Goal: Task Accomplishment & Management: Use online tool/utility

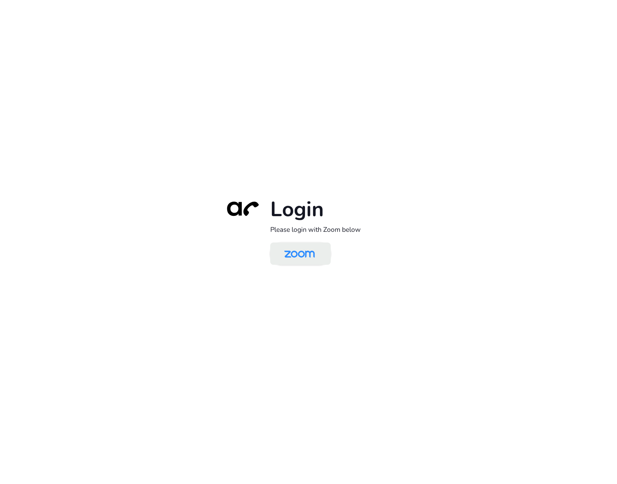
click at [295, 254] on img at bounding box center [300, 254] width 44 height 21
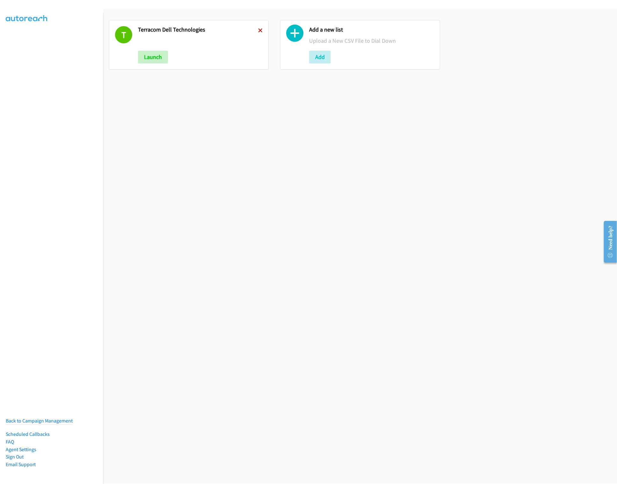
click at [258, 29] on icon at bounding box center [260, 31] width 4 height 4
click at [306, 161] on div "Add a new list Upload a New CSV File to Dial Down Add" at bounding box center [360, 246] width 514 height 475
click at [142, 57] on button "Add" at bounding box center [149, 57] width 22 height 13
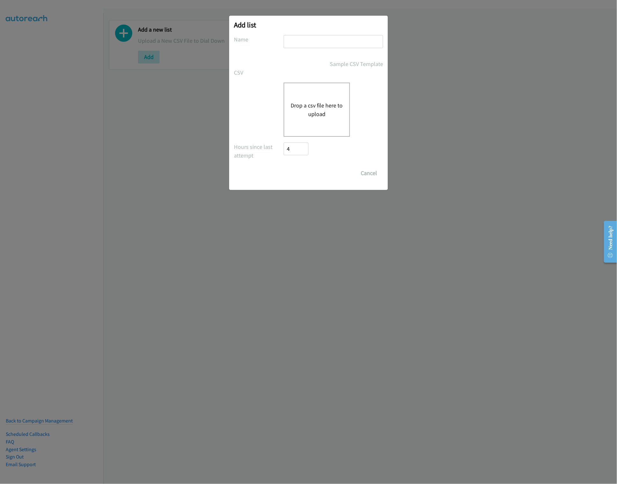
click at [293, 43] on input "text" at bounding box center [333, 41] width 99 height 13
type input "Omnissa"
click at [322, 123] on div "Drop a csv file here to upload" at bounding box center [317, 110] width 66 height 54
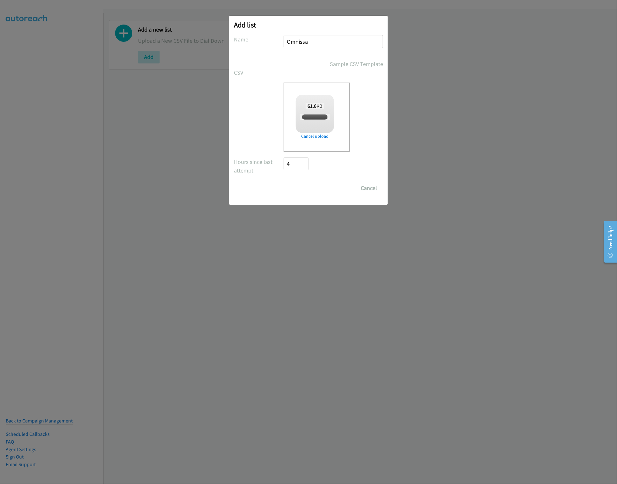
checkbox input "true"
click at [294, 192] on input "Save List" at bounding box center [300, 188] width 33 height 13
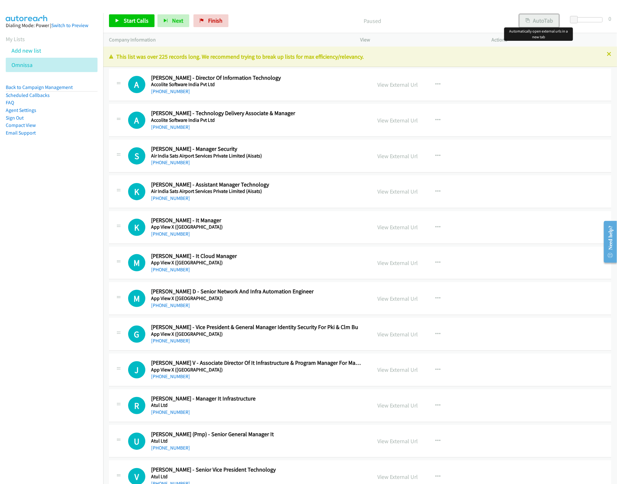
click at [546, 22] on button "AutoTab" at bounding box center [540, 20] width 40 height 13
click at [135, 22] on span "Start Calls" at bounding box center [136, 20] width 25 height 7
drag, startPoint x: 65, startPoint y: 258, endPoint x: 80, endPoint y: 253, distance: 15.8
click at [65, 258] on nav "Dialing Mode: Power | Switch to Preview My Lists Add new list Omnissa Back to C…" at bounding box center [52, 255] width 104 height 484
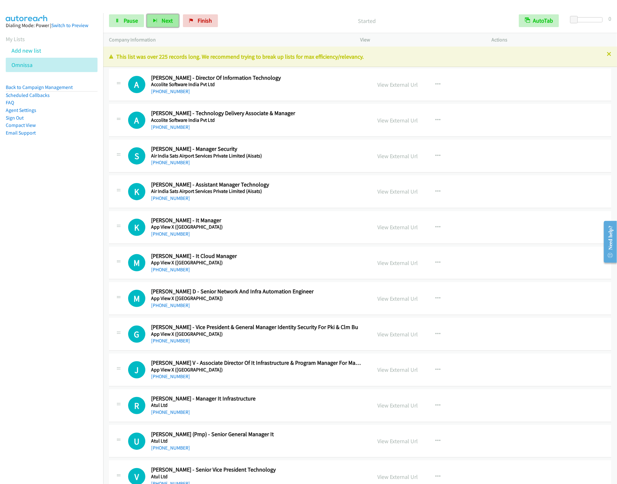
click at [169, 27] on button "Next" at bounding box center [163, 20] width 32 height 13
click at [147, 14] on button "Next" at bounding box center [163, 20] width 32 height 13
drag, startPoint x: 165, startPoint y: 20, endPoint x: 198, endPoint y: 46, distance: 41.6
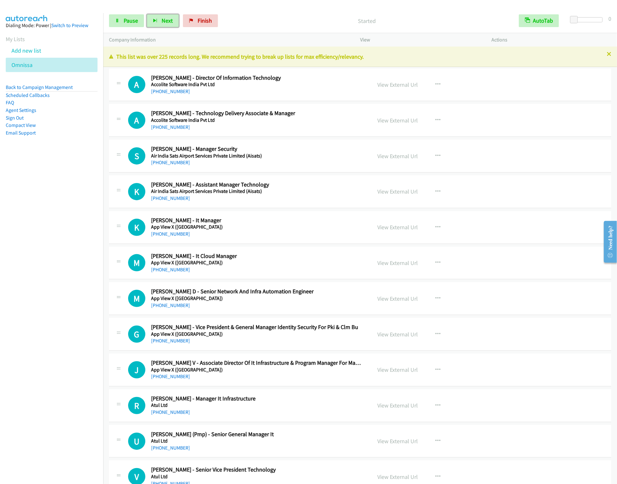
click at [165, 20] on span "Next" at bounding box center [167, 20] width 11 height 7
click at [147, 14] on button "Next" at bounding box center [163, 20] width 32 height 13
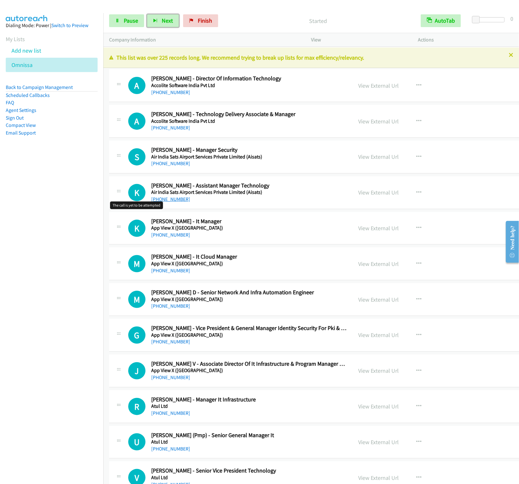
click at [147, 14] on button "Next" at bounding box center [163, 20] width 32 height 13
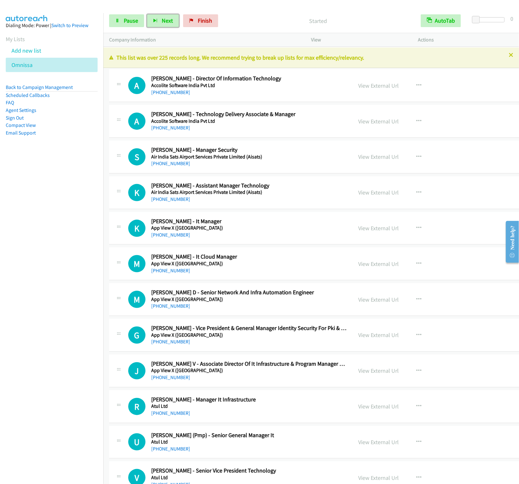
click at [147, 14] on button "Next" at bounding box center [163, 20] width 32 height 13
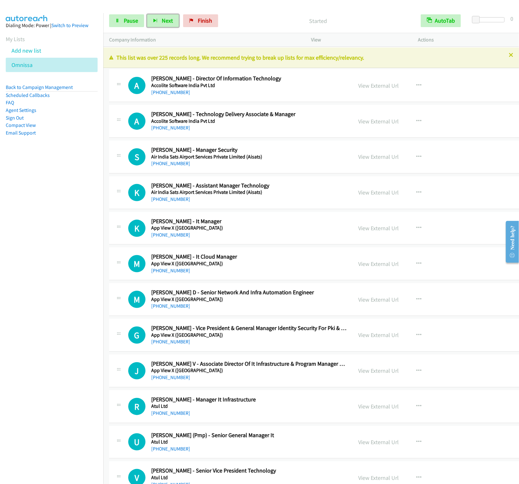
click at [147, 14] on button "Next" at bounding box center [163, 20] width 32 height 13
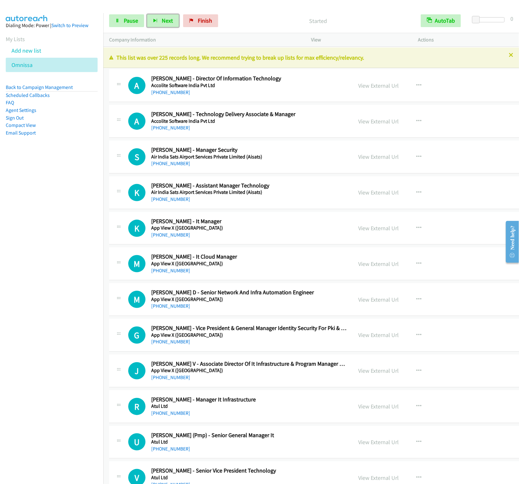
click at [147, 14] on button "Next" at bounding box center [163, 20] width 32 height 13
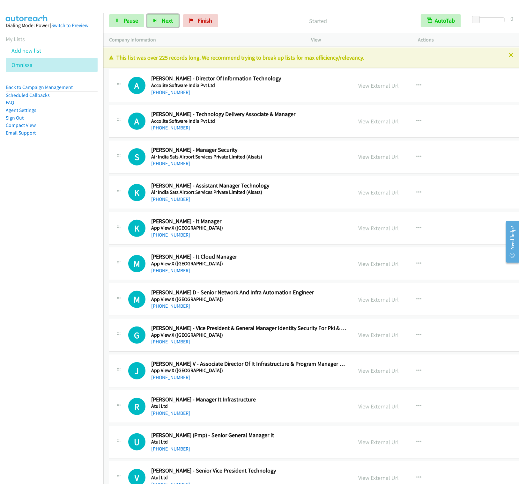
click at [147, 14] on button "Next" at bounding box center [163, 20] width 32 height 13
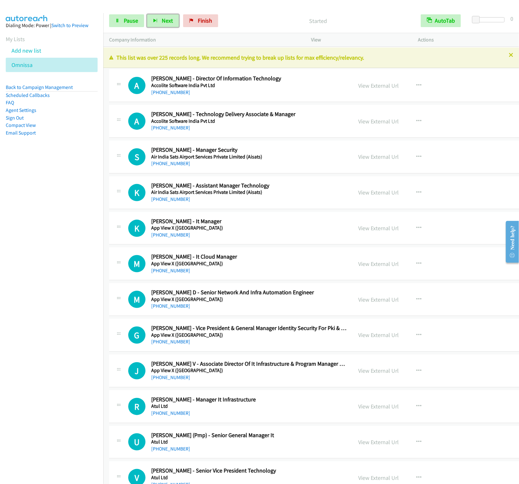
click at [147, 14] on button "Next" at bounding box center [163, 20] width 32 height 13
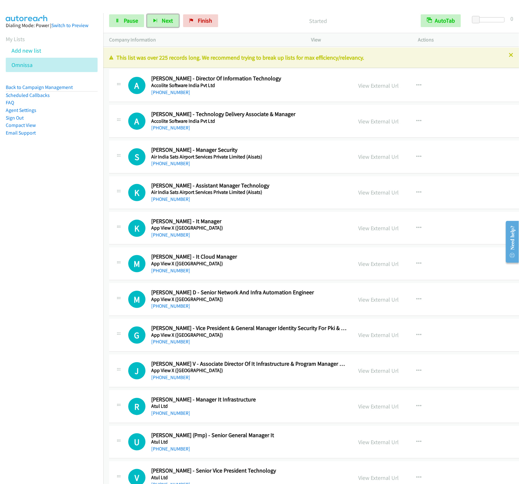
click at [147, 14] on button "Next" at bounding box center [163, 20] width 32 height 13
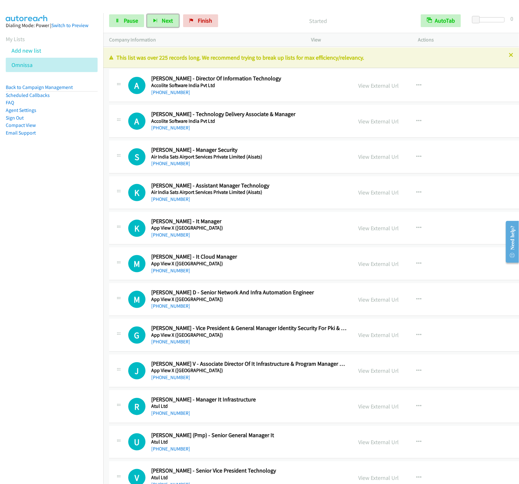
click at [147, 14] on button "Next" at bounding box center [163, 20] width 32 height 13
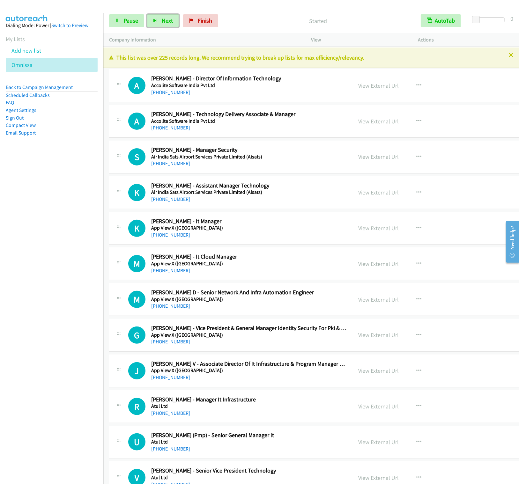
click at [147, 14] on button "Next" at bounding box center [163, 20] width 32 height 13
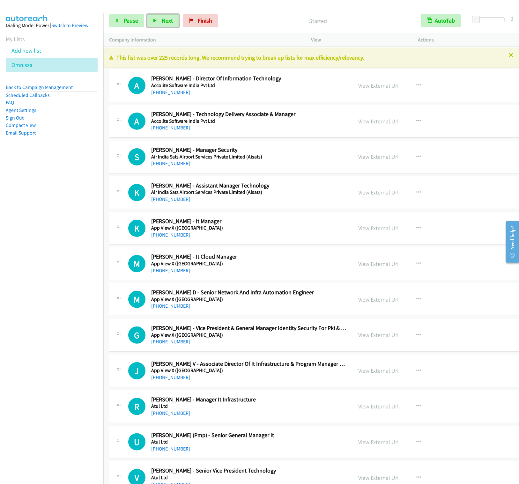
click at [147, 14] on button "Next" at bounding box center [163, 20] width 32 height 13
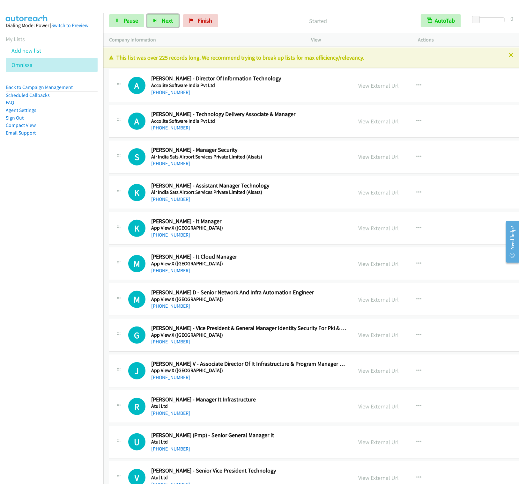
click at [147, 14] on button "Next" at bounding box center [163, 20] width 32 height 13
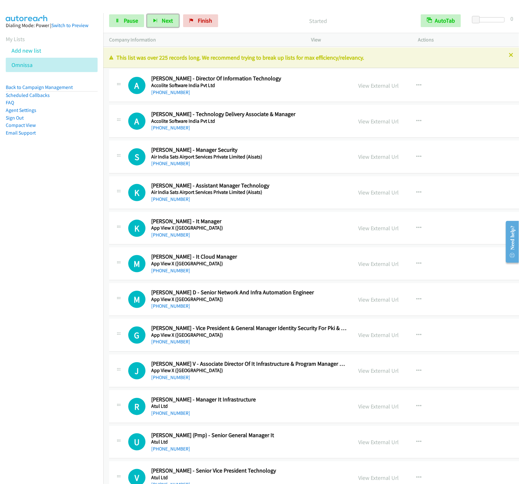
click at [147, 14] on button "Next" at bounding box center [163, 20] width 32 height 13
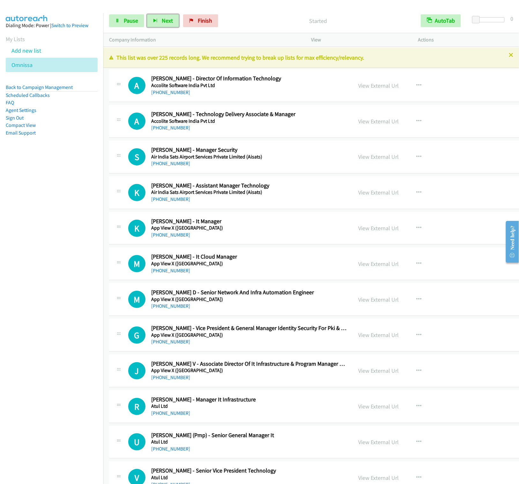
click at [147, 14] on button "Next" at bounding box center [163, 20] width 32 height 13
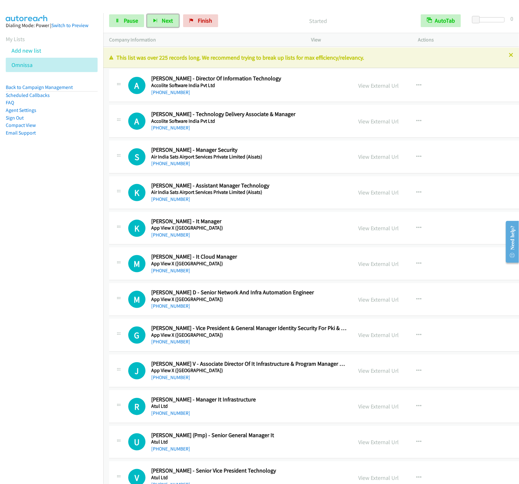
click at [147, 14] on button "Next" at bounding box center [163, 20] width 32 height 13
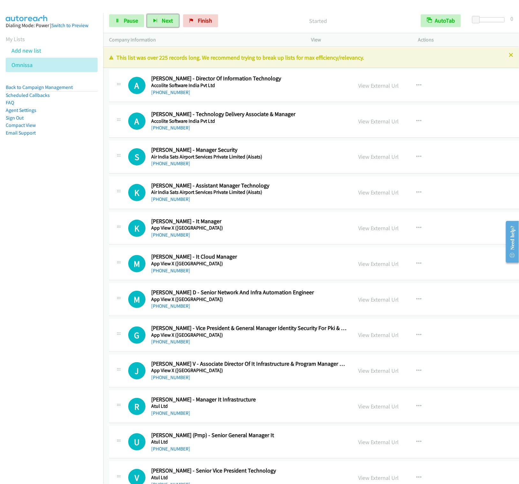
click at [147, 14] on button "Next" at bounding box center [163, 20] width 32 height 13
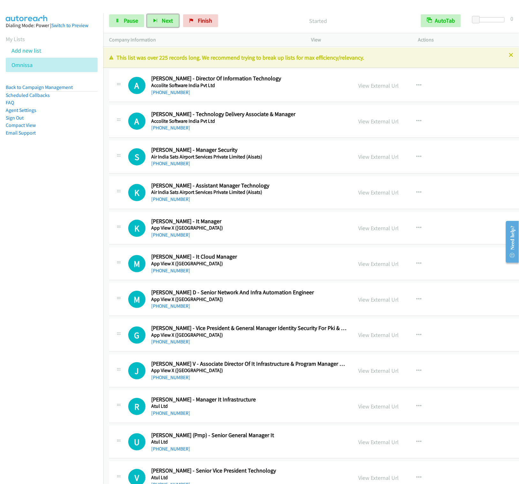
click at [147, 14] on button "Next" at bounding box center [163, 20] width 32 height 13
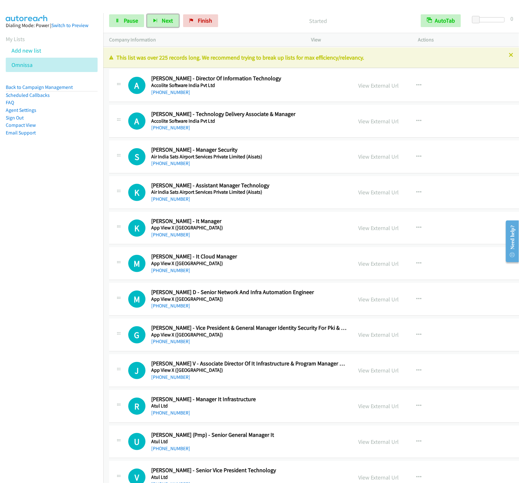
click at [147, 14] on button "Next" at bounding box center [163, 20] width 32 height 13
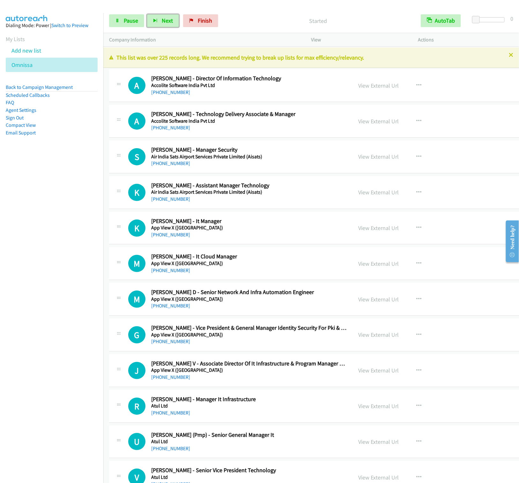
click at [147, 14] on button "Next" at bounding box center [163, 20] width 32 height 13
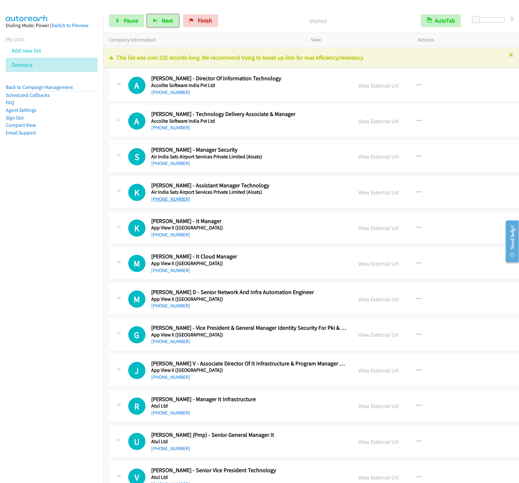
click at [147, 14] on button "Next" at bounding box center [163, 20] width 32 height 13
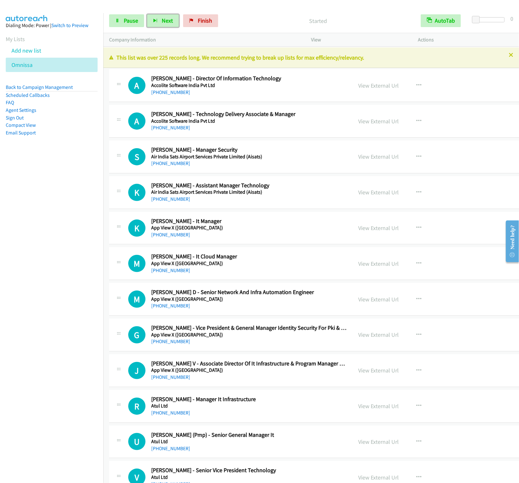
click at [147, 14] on button "Next" at bounding box center [163, 20] width 32 height 13
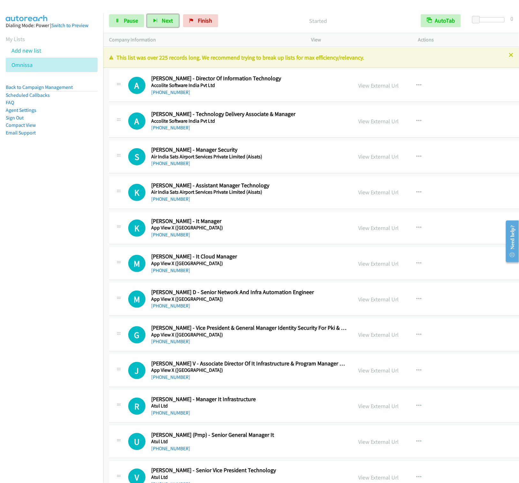
click at [147, 14] on button "Next" at bounding box center [163, 20] width 32 height 13
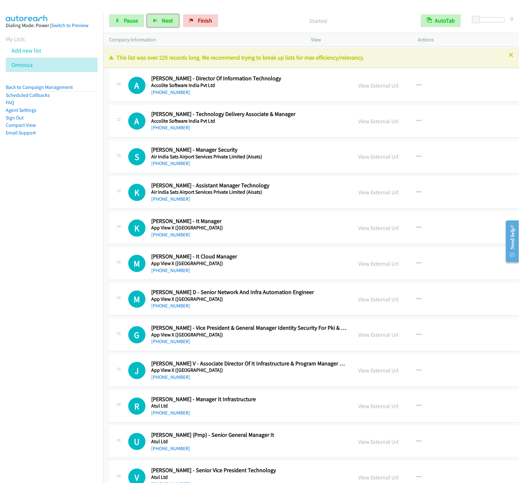
click at [147, 14] on button "Next" at bounding box center [163, 20] width 32 height 13
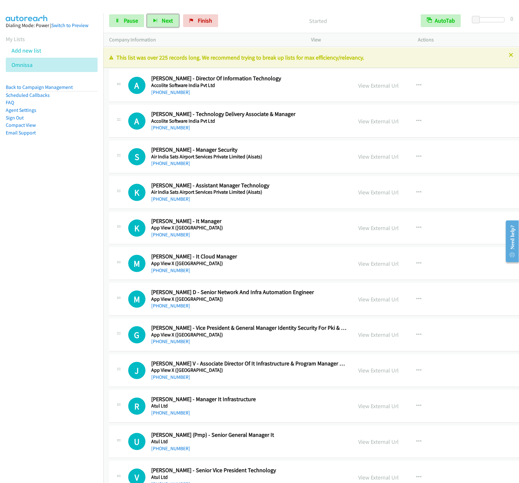
click at [147, 14] on button "Next" at bounding box center [163, 20] width 32 height 13
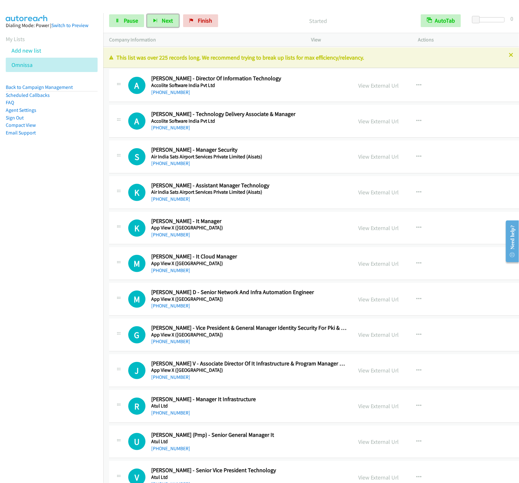
click at [147, 14] on button "Next" at bounding box center [163, 20] width 32 height 13
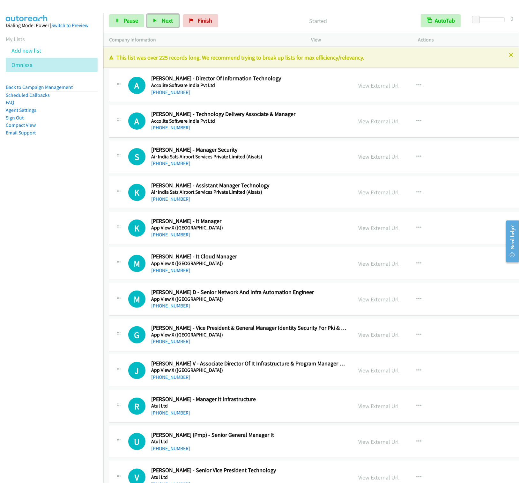
click at [147, 14] on button "Next" at bounding box center [163, 20] width 32 height 13
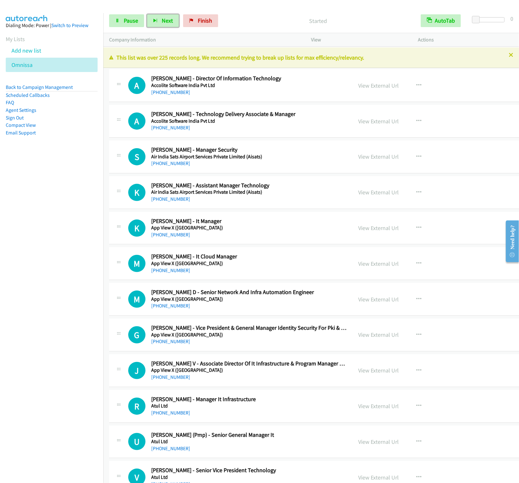
click at [147, 14] on button "Next" at bounding box center [163, 20] width 32 height 13
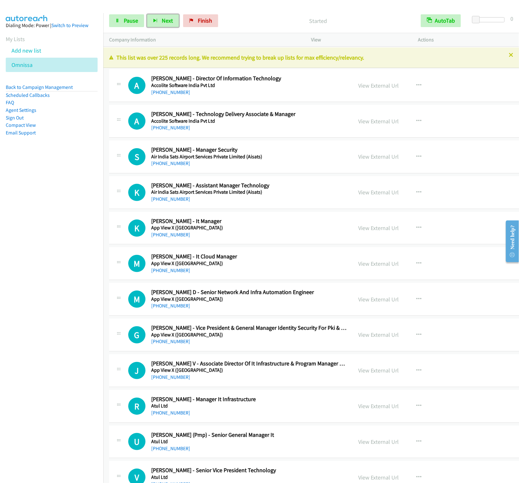
click at [147, 14] on button "Next" at bounding box center [163, 20] width 32 height 13
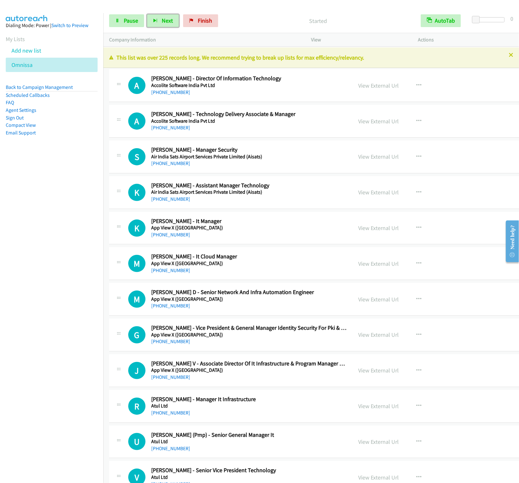
click at [147, 14] on button "Next" at bounding box center [163, 20] width 32 height 13
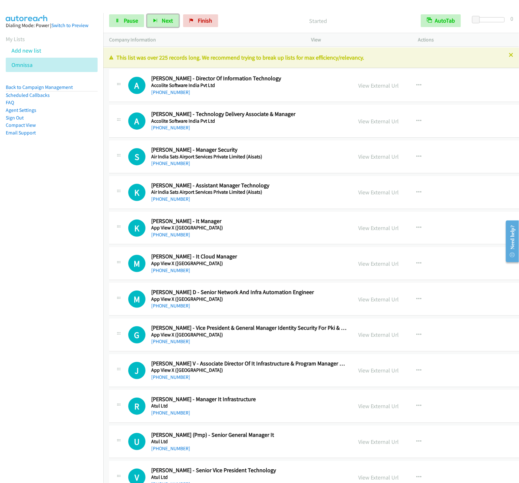
click at [147, 14] on button "Next" at bounding box center [163, 20] width 32 height 13
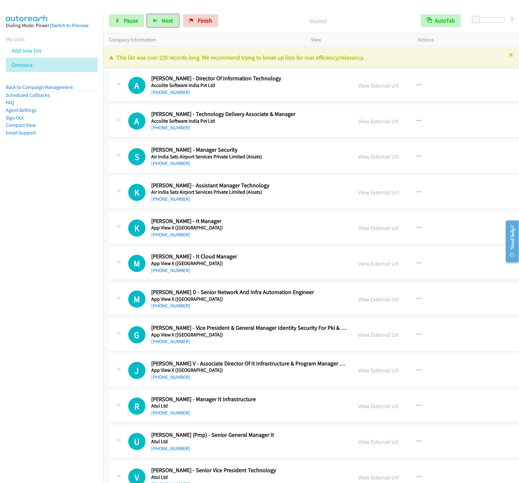
click at [147, 14] on button "Next" at bounding box center [163, 20] width 32 height 13
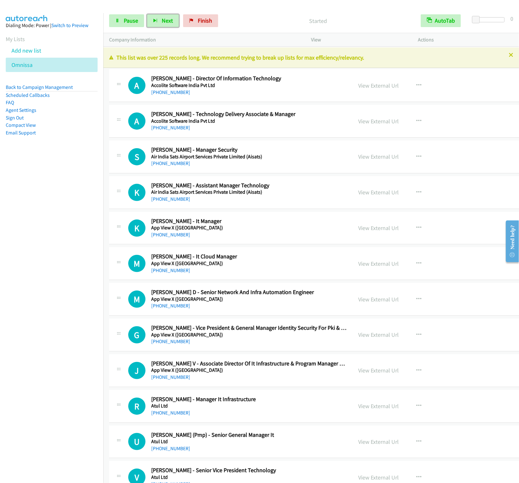
click at [147, 14] on button "Next" at bounding box center [163, 20] width 32 height 13
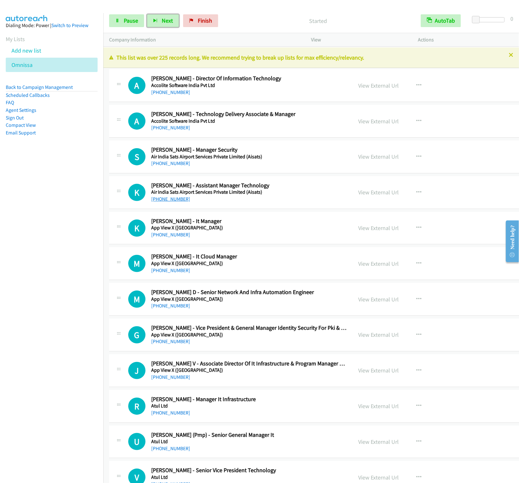
click at [147, 14] on button "Next" at bounding box center [163, 20] width 32 height 13
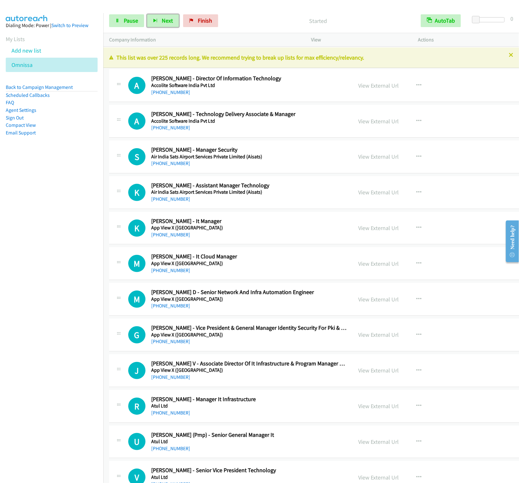
click at [147, 14] on button "Next" at bounding box center [163, 20] width 32 height 13
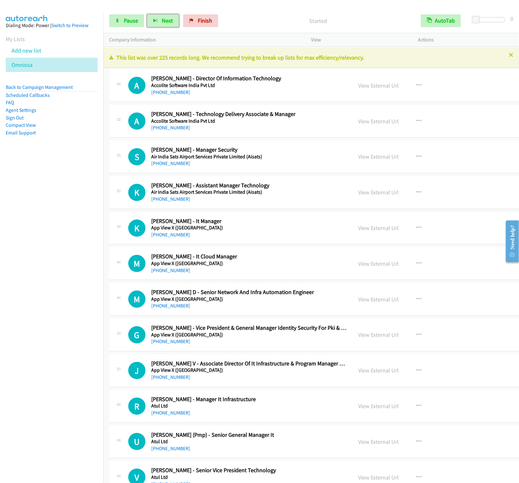
click at [147, 14] on button "Next" at bounding box center [163, 20] width 32 height 13
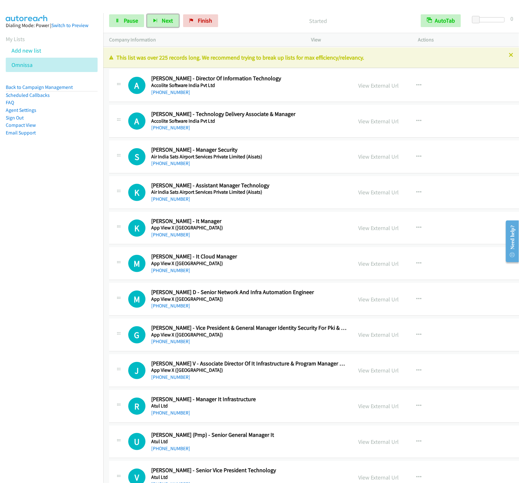
click at [147, 14] on button "Next" at bounding box center [163, 20] width 32 height 13
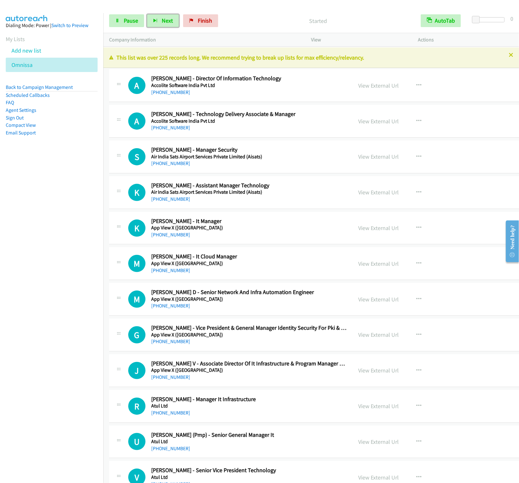
click at [147, 14] on button "Next" at bounding box center [163, 20] width 32 height 13
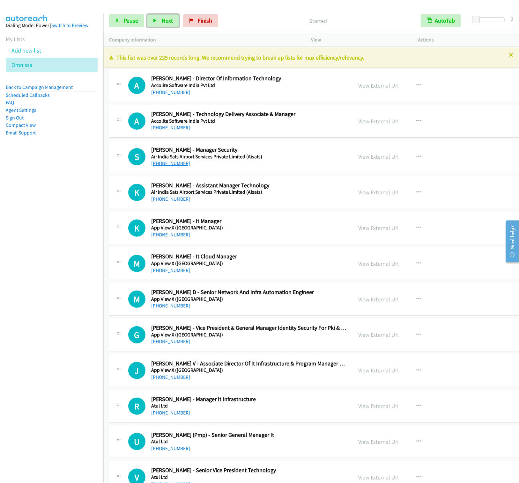
click at [147, 14] on button "Next" at bounding box center [163, 20] width 32 height 13
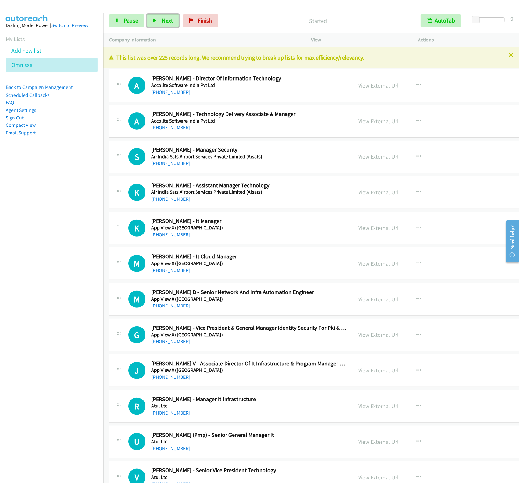
click at [147, 14] on button "Next" at bounding box center [163, 20] width 32 height 13
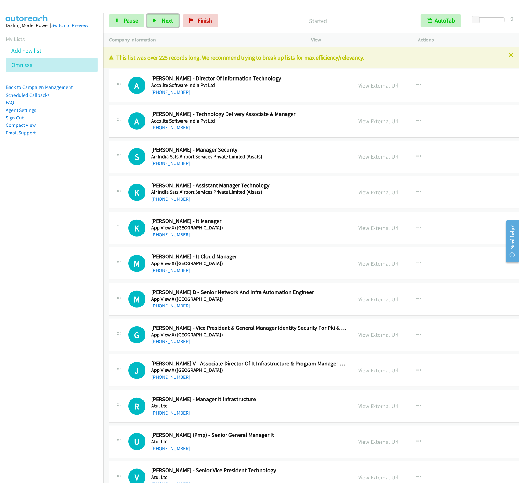
click at [147, 14] on button "Next" at bounding box center [163, 20] width 32 height 13
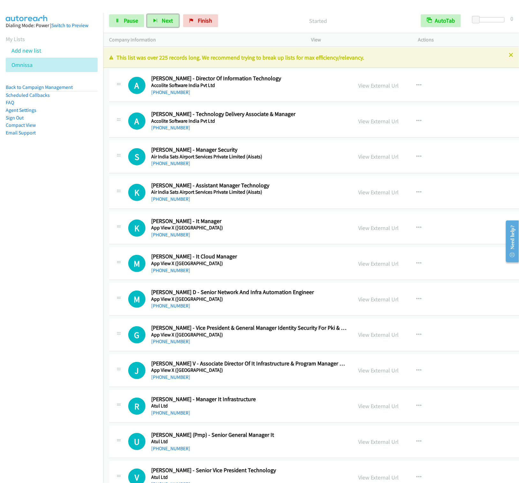
click at [147, 14] on button "Next" at bounding box center [163, 20] width 32 height 13
drag, startPoint x: 195, startPoint y: 22, endPoint x: 226, endPoint y: 36, distance: 34.4
click at [195, 22] on link "Finish" at bounding box center [200, 20] width 35 height 13
